Goal: Information Seeking & Learning: Learn about a topic

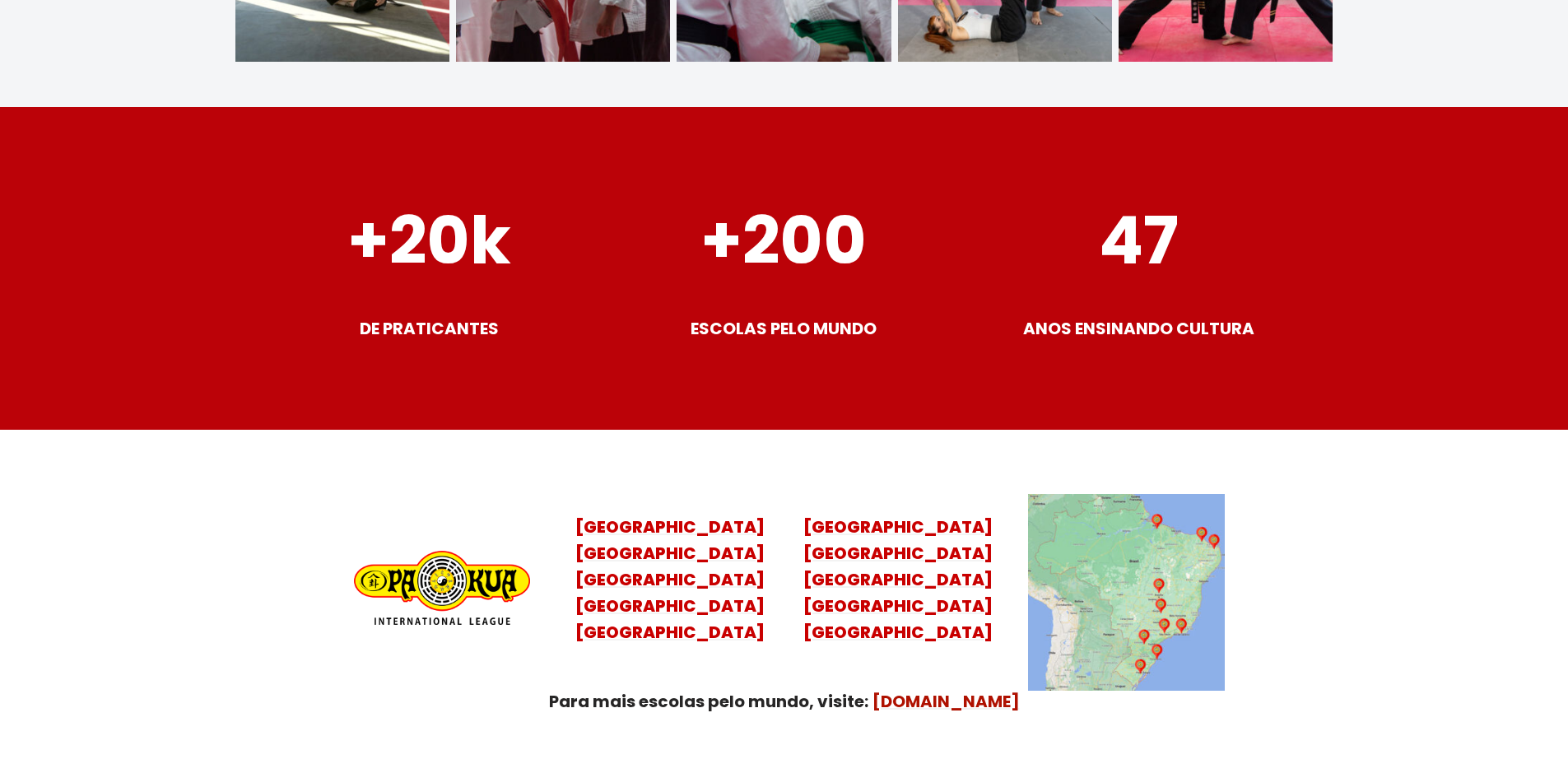
scroll to position [6422, 0]
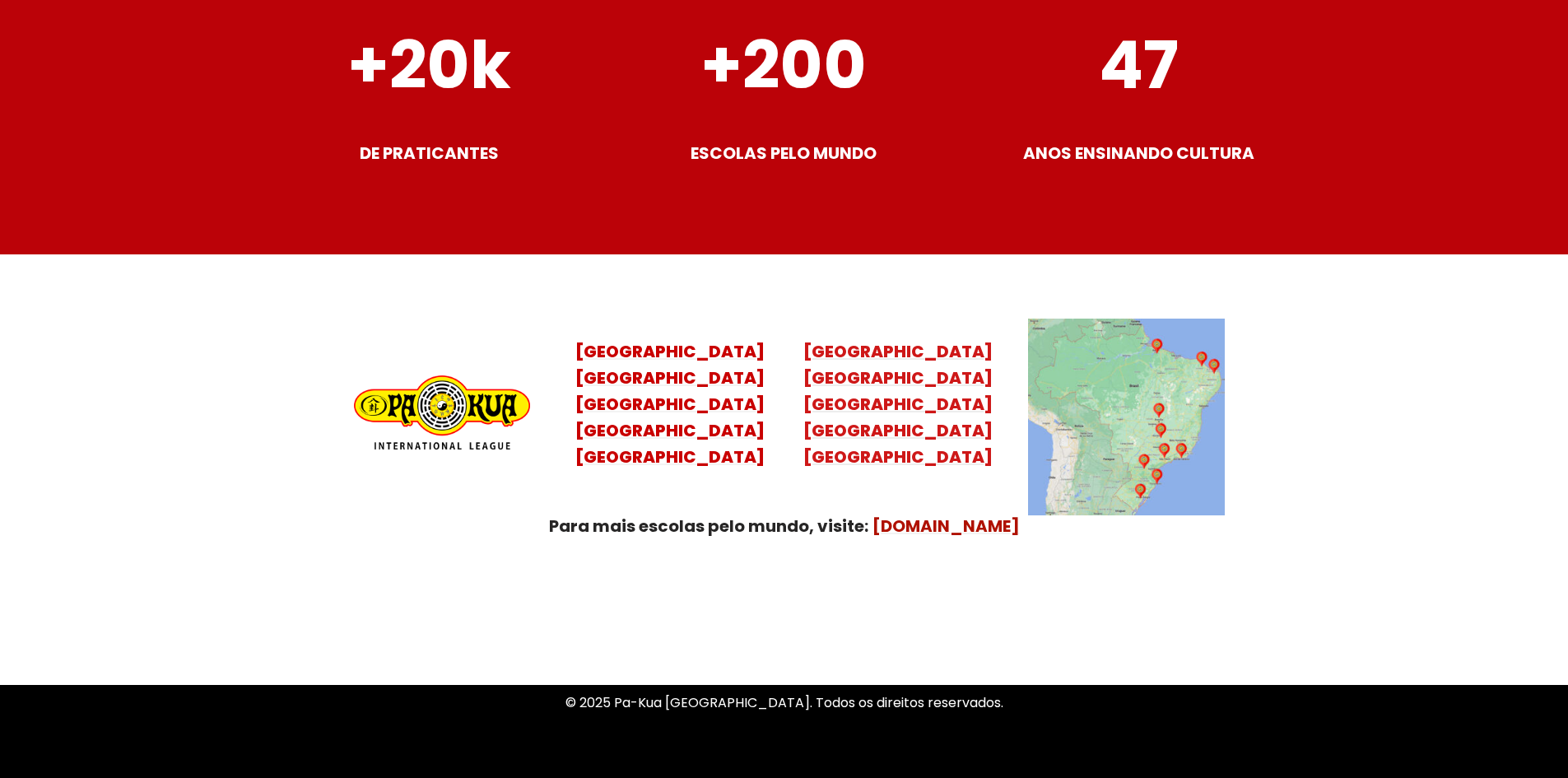
click at [889, 408] on mark "[GEOGRAPHIC_DATA] [GEOGRAPHIC_DATA]" at bounding box center [898, 430] width 189 height 76
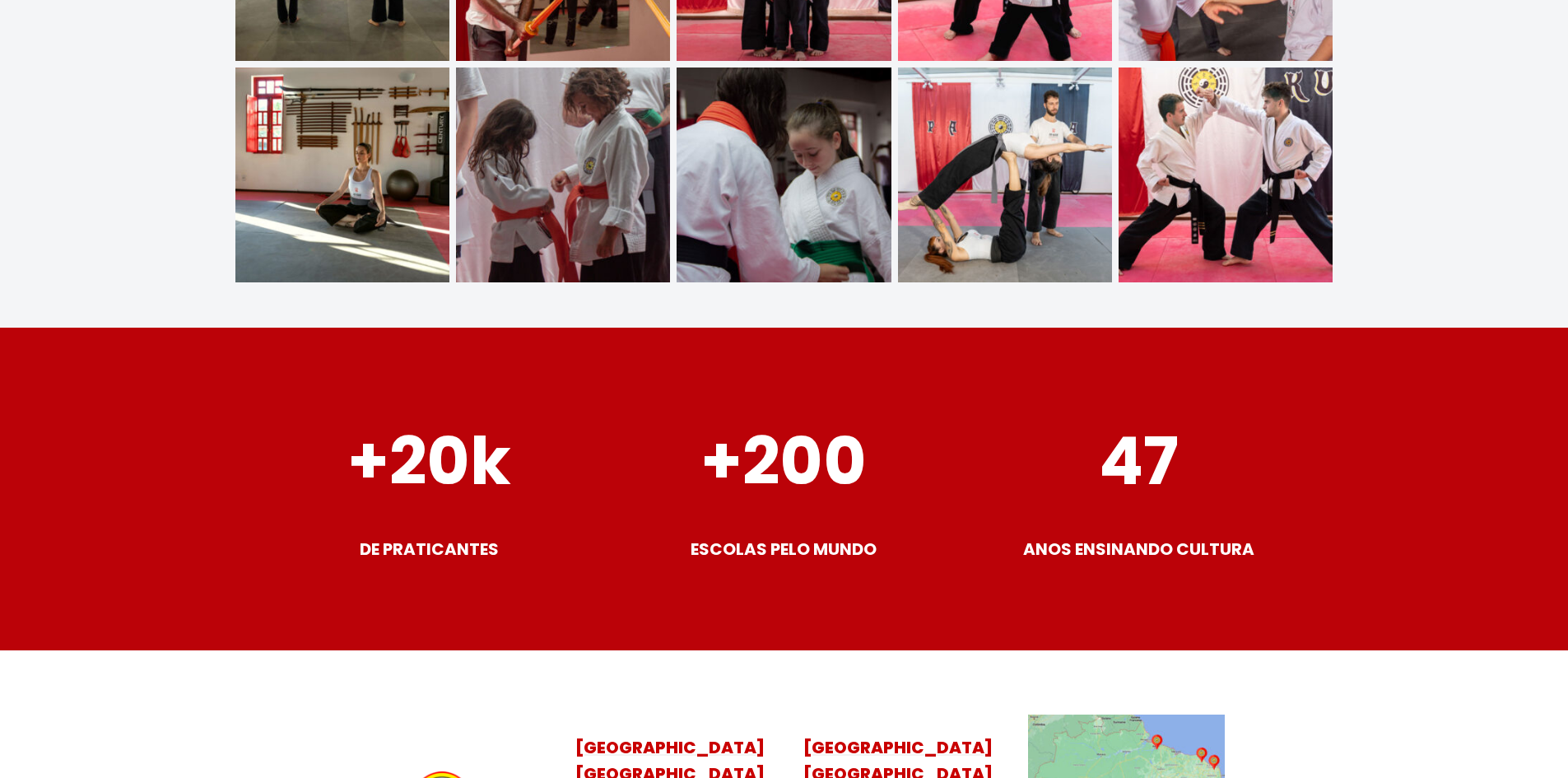
scroll to position [6462, 0]
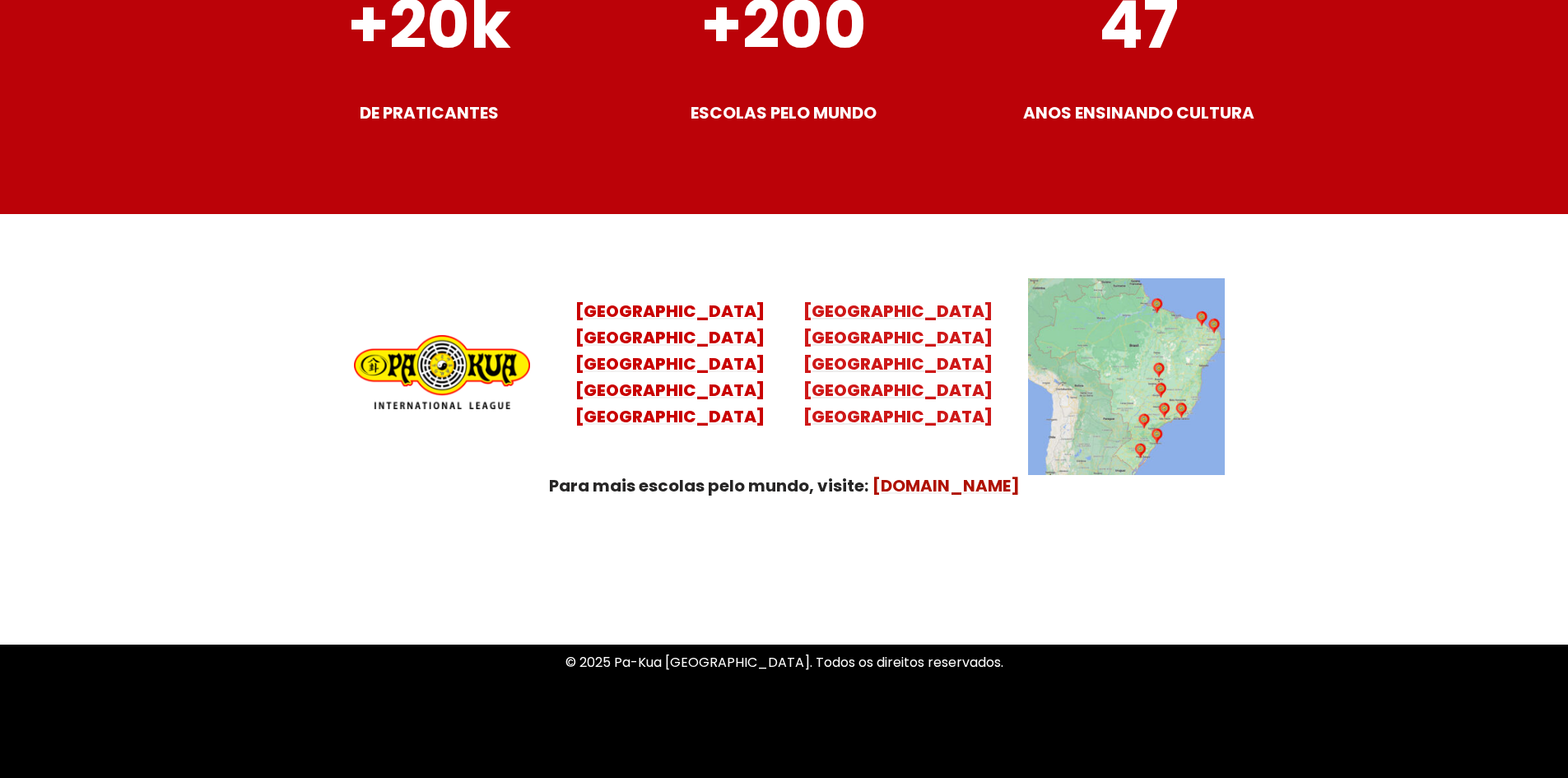
click at [915, 369] on mark "[GEOGRAPHIC_DATA] [GEOGRAPHIC_DATA]" at bounding box center [898, 390] width 189 height 76
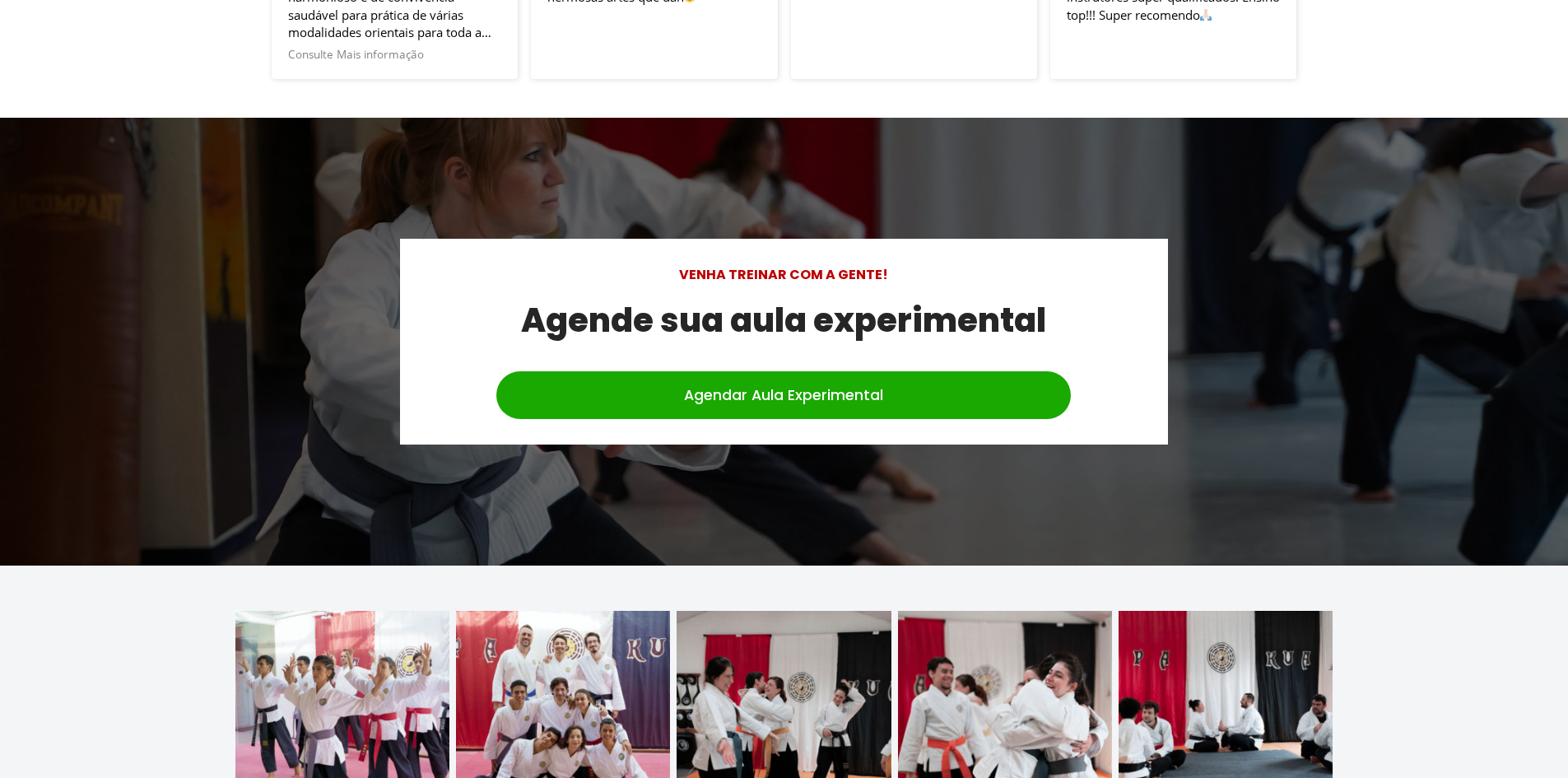
scroll to position [6490, 0]
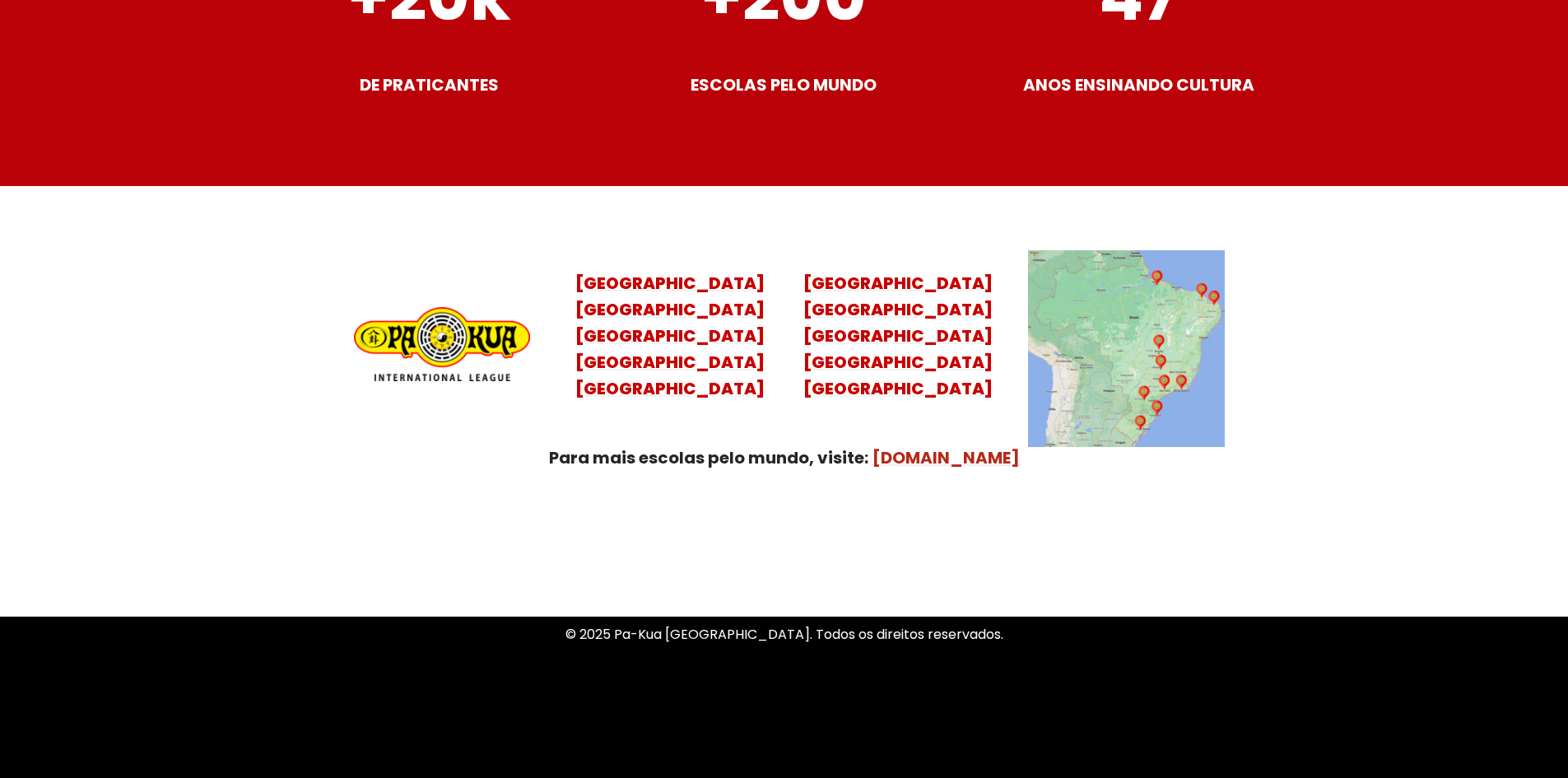
click at [908, 446] on mark "[DOMAIN_NAME]" at bounding box center [946, 457] width 147 height 23
click at [875, 344] on mark "[GEOGRAPHIC_DATA] [GEOGRAPHIC_DATA]" at bounding box center [898, 362] width 189 height 76
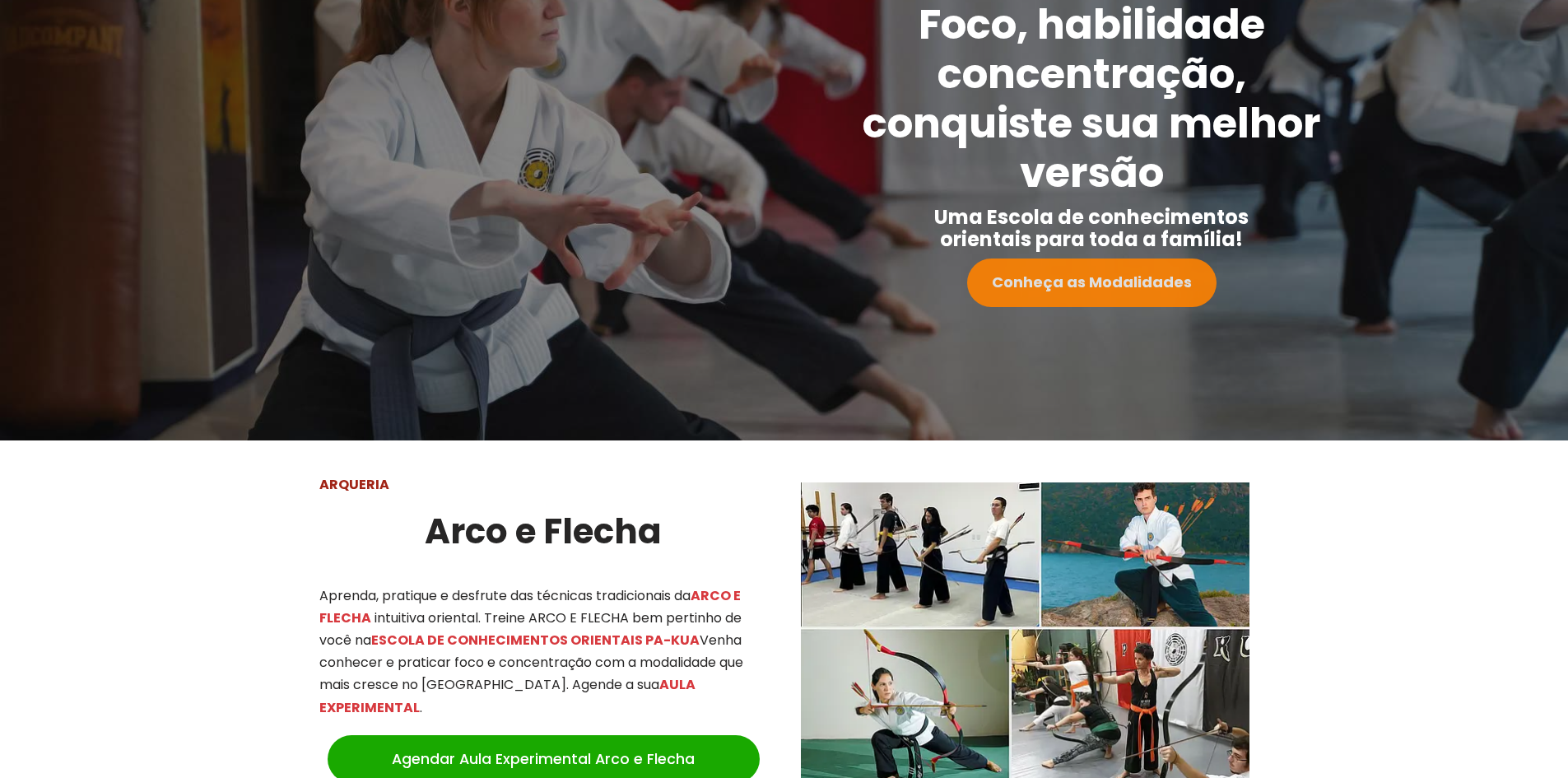
click at [1020, 290] on strong "Conheça as Modalidades" at bounding box center [1091, 282] width 200 height 21
